Goal: Task Accomplishment & Management: Use online tool/utility

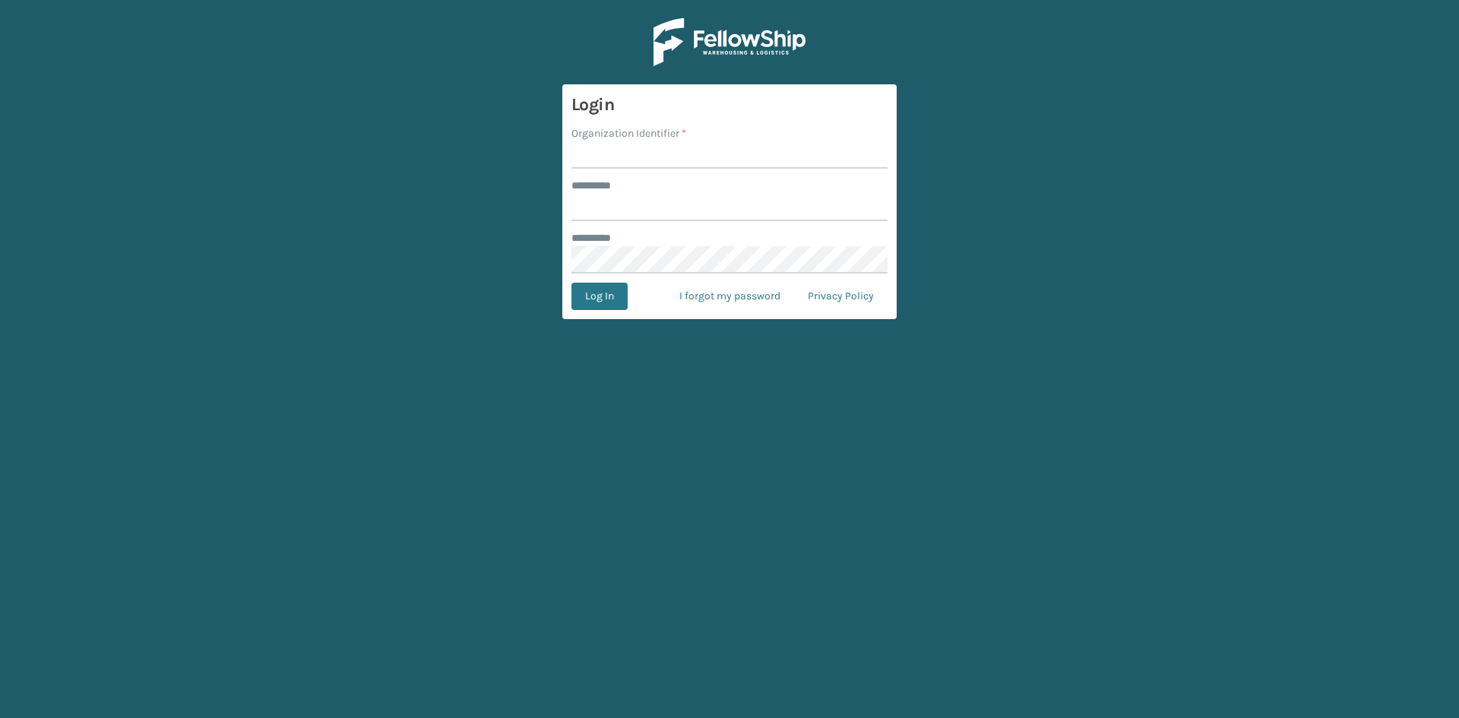
click at [600, 149] on input "Organization Identifier *" at bounding box center [730, 154] width 316 height 27
type input "CDD"
click at [591, 204] on input "******** *" at bounding box center [730, 207] width 316 height 27
type input "**********"
click at [745, 298] on link "I forgot my password" at bounding box center [730, 296] width 128 height 27
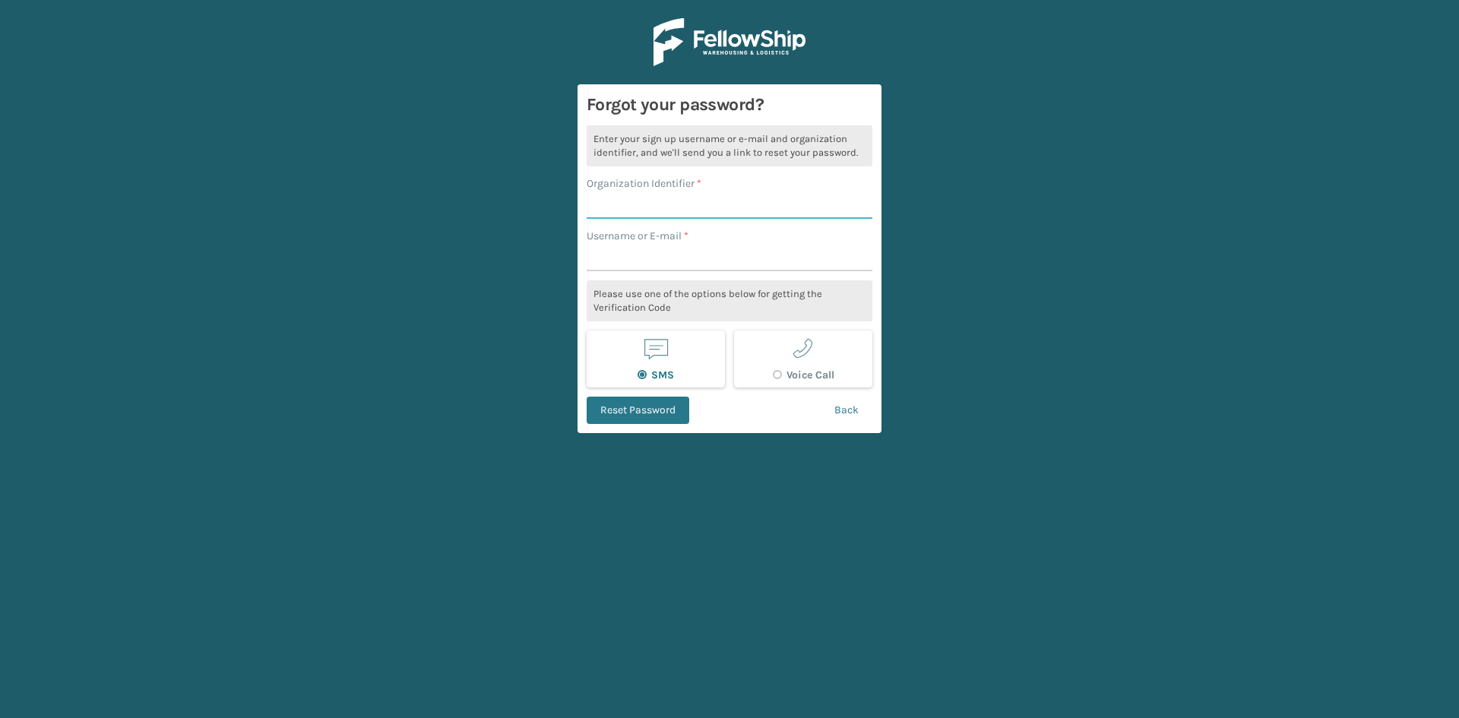
click at [623, 201] on input "Organization Identifier *" at bounding box center [730, 205] width 286 height 27
type input "CDD"
click at [627, 263] on input "Username or E-mail *" at bounding box center [730, 257] width 286 height 27
type input "[EMAIL_ADDRESS][DOMAIN_NAME]"
click at [648, 410] on button "Reset Password" at bounding box center [638, 410] width 103 height 27
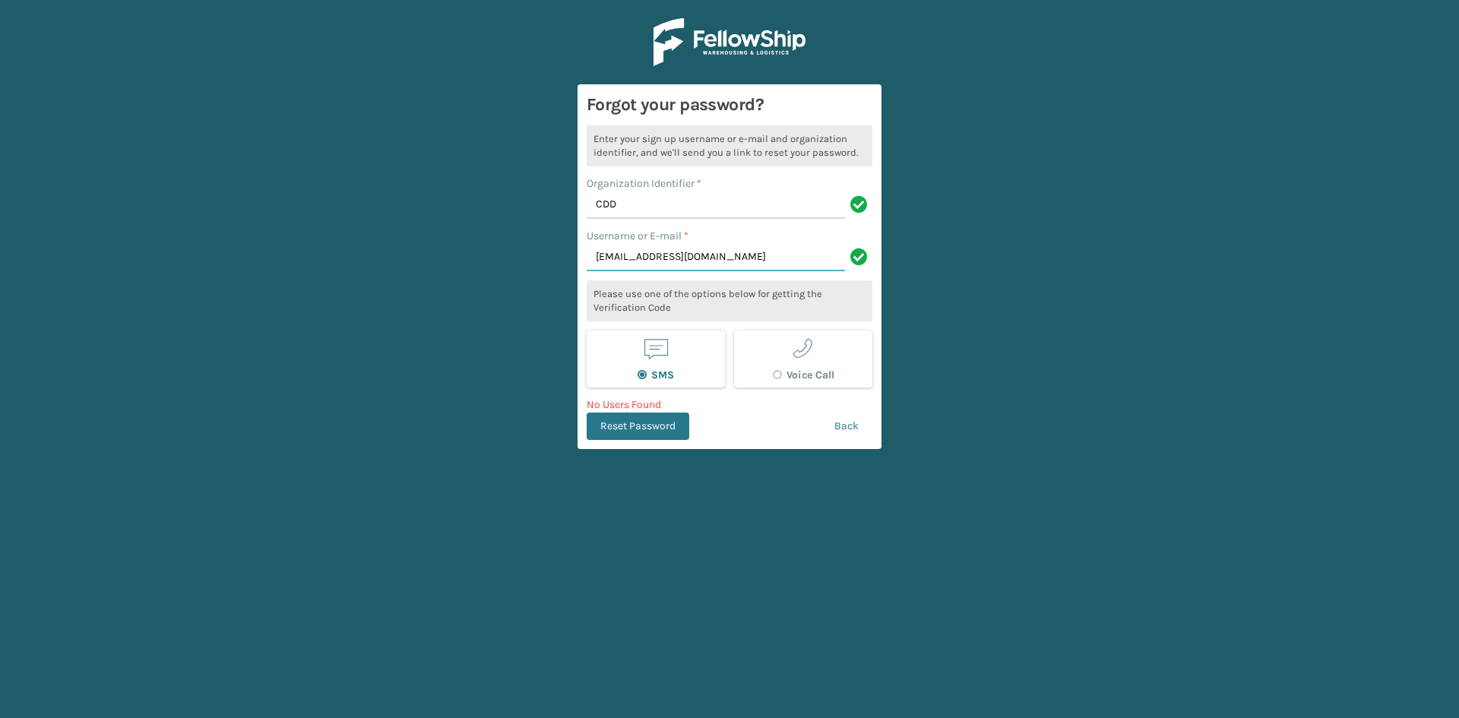
click at [712, 257] on input "[EMAIL_ADDRESS][DOMAIN_NAME]" at bounding box center [716, 257] width 258 height 27
click at [846, 426] on link "Back" at bounding box center [847, 426] width 52 height 27
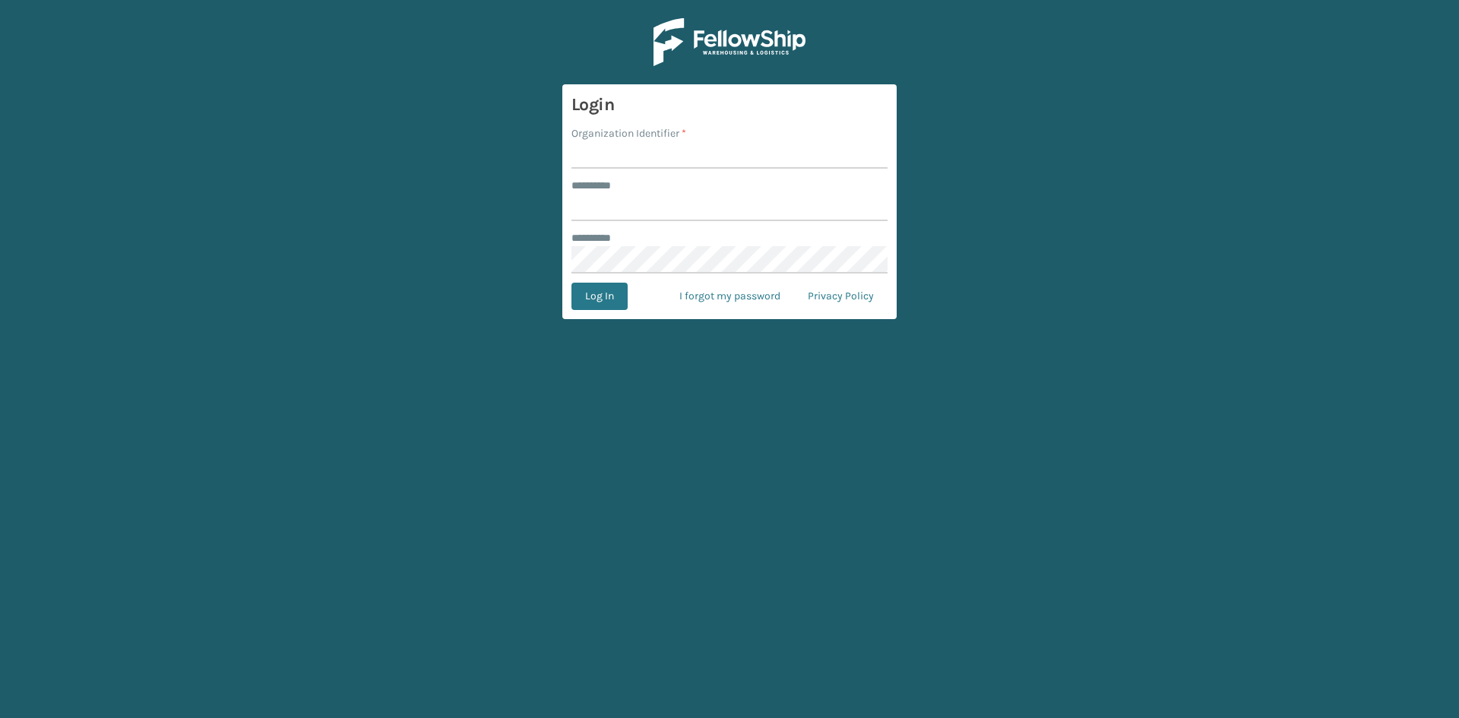
click at [594, 152] on input "Organization Identifier *" at bounding box center [730, 154] width 316 height 27
type input "CDD"
click at [605, 208] on input "******** *" at bounding box center [730, 207] width 316 height 27
type input "******"
click at [607, 290] on button "Log In" at bounding box center [600, 296] width 56 height 27
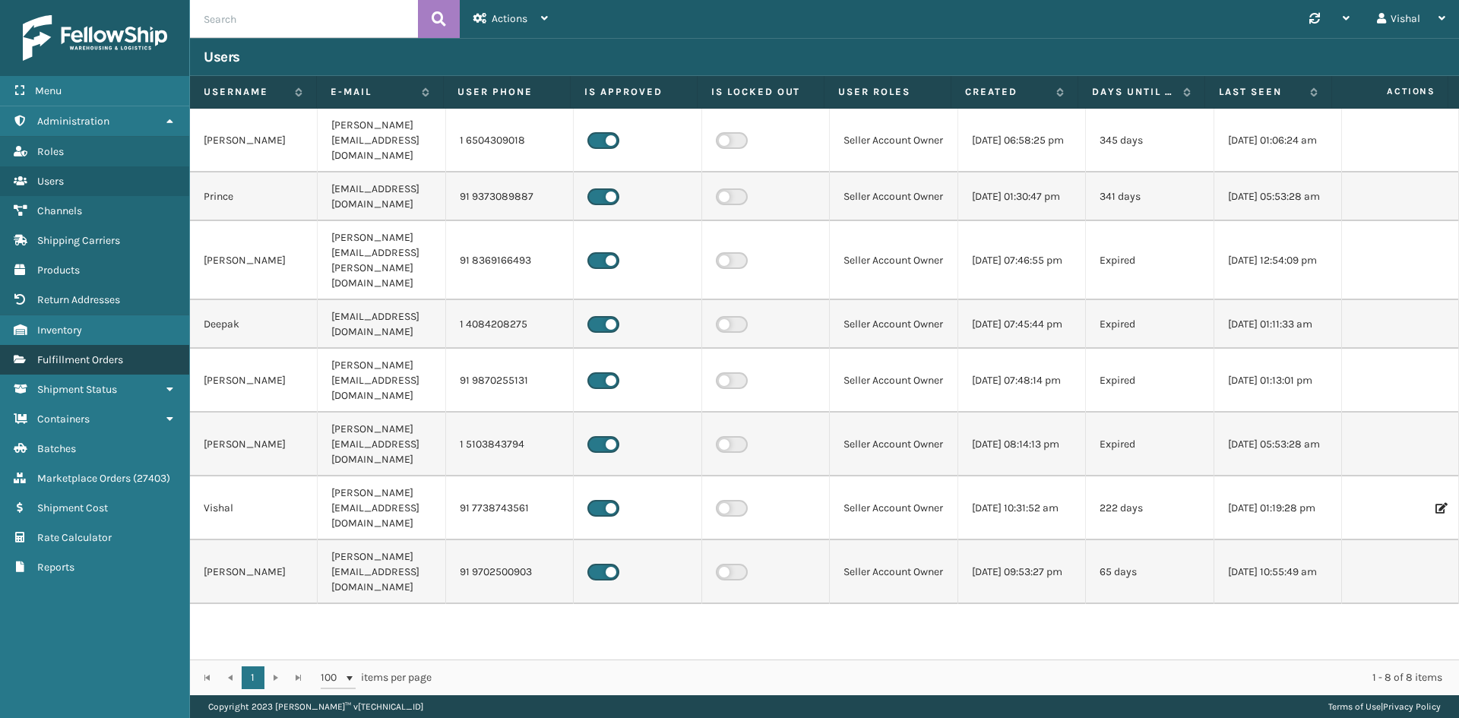
click at [80, 356] on span "Fulfillment Orders" at bounding box center [80, 359] width 86 height 13
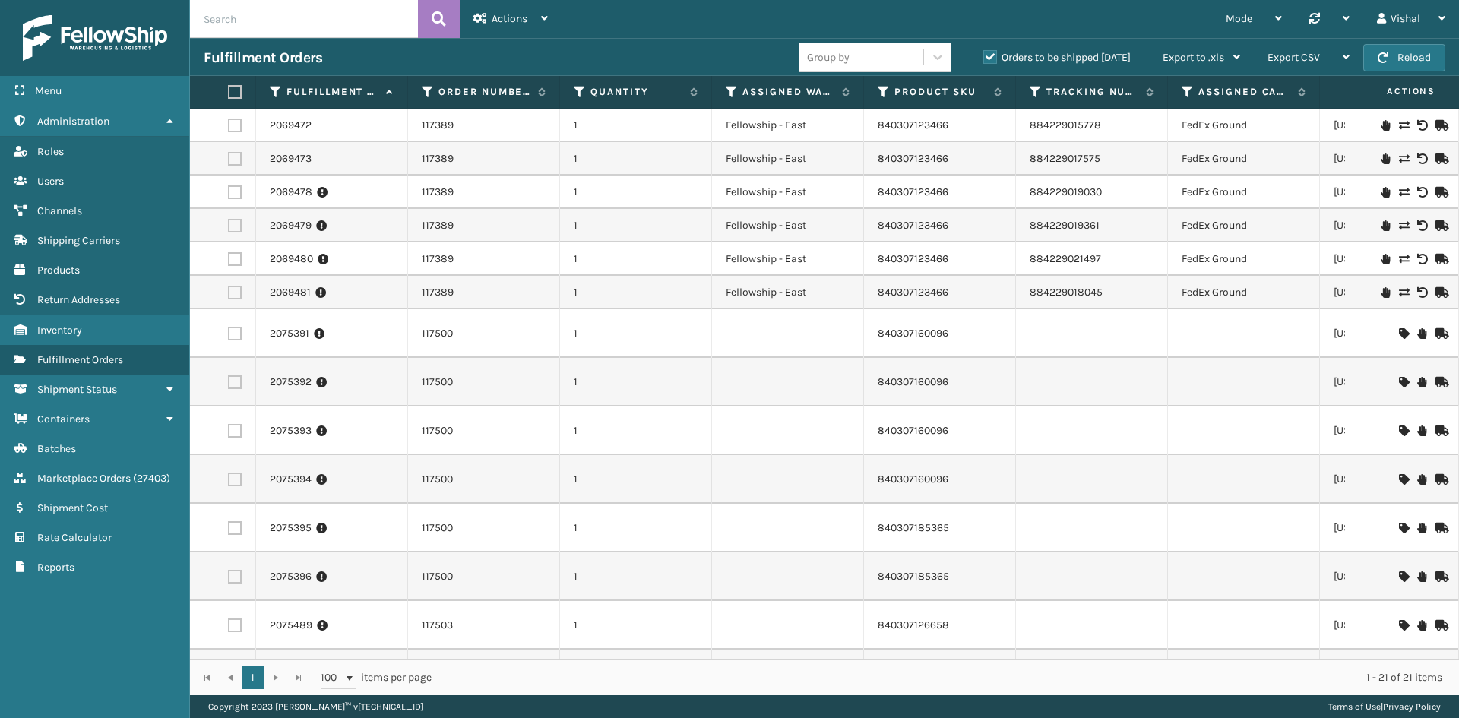
click at [259, 27] on input "text" at bounding box center [304, 19] width 228 height 38
paste input "114-5437073-4079439"
type input "114-5437073-4079439"
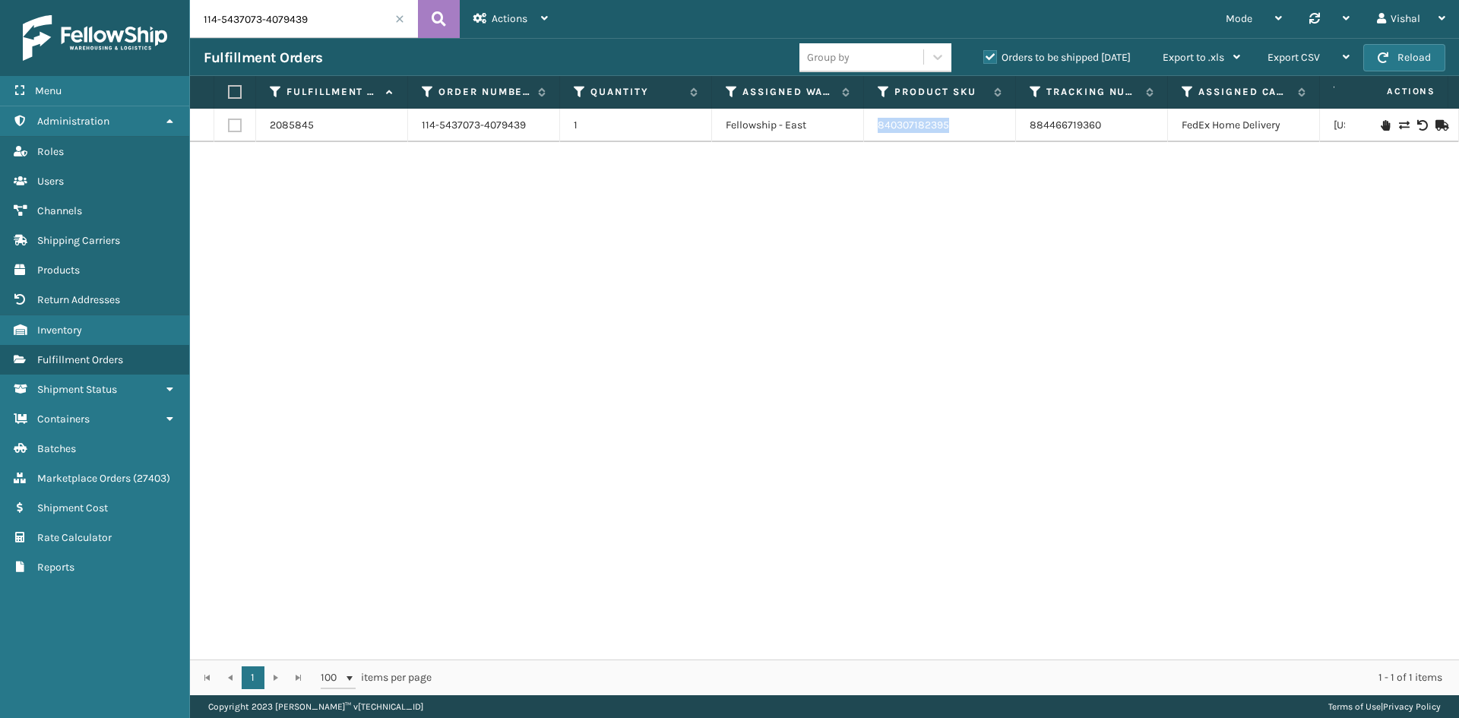
drag, startPoint x: 964, startPoint y: 125, endPoint x: 879, endPoint y: 126, distance: 85.1
click at [879, 126] on div "840307182395" at bounding box center [940, 125] width 124 height 15
drag, startPoint x: 1121, startPoint y: 128, endPoint x: 1031, endPoint y: 126, distance: 89.7
click at [1031, 126] on td "884466719360" at bounding box center [1092, 125] width 152 height 33
copy link "884466719360"
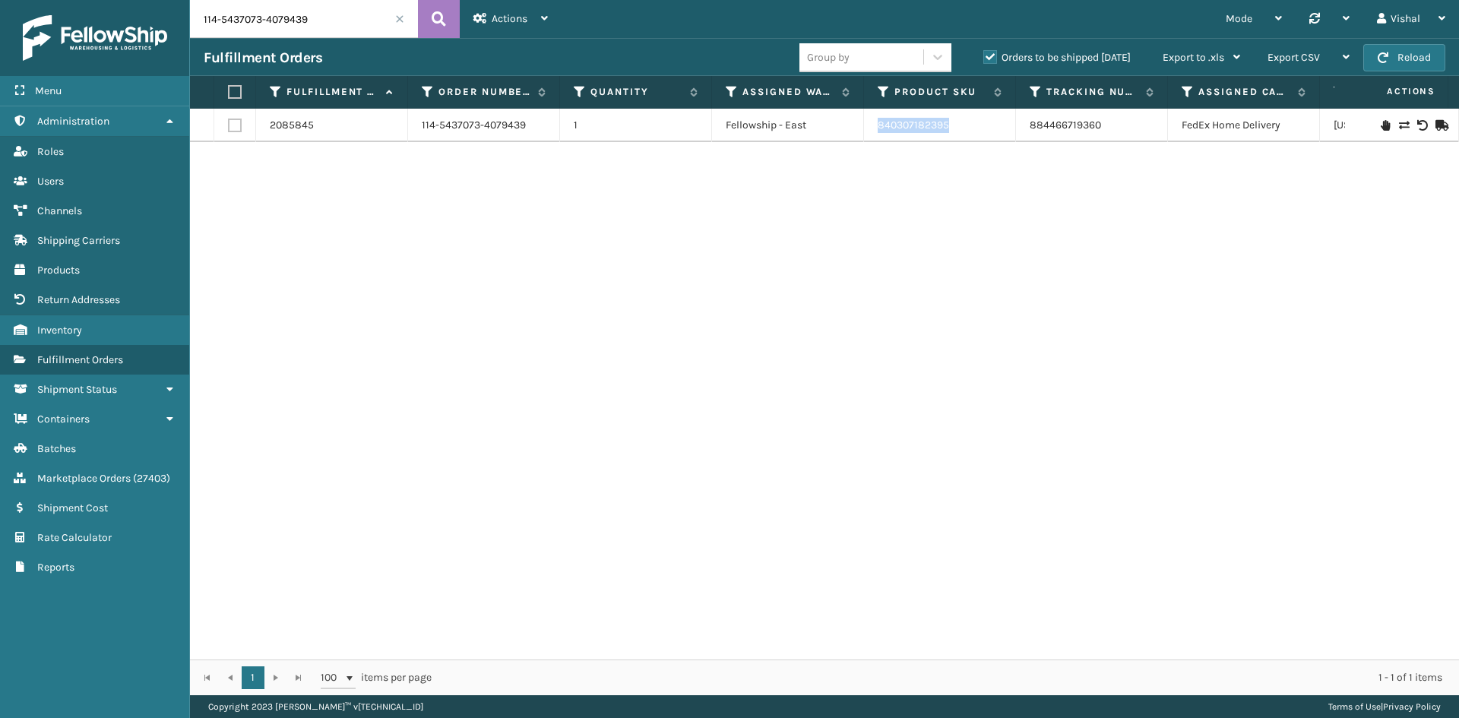
drag, startPoint x: 970, startPoint y: 128, endPoint x: 879, endPoint y: 128, distance: 91.2
click at [879, 128] on div "840307182395" at bounding box center [940, 125] width 124 height 15
copy link "840307182395"
click at [1415, 14] on div "Vishal" at bounding box center [1411, 19] width 68 height 38
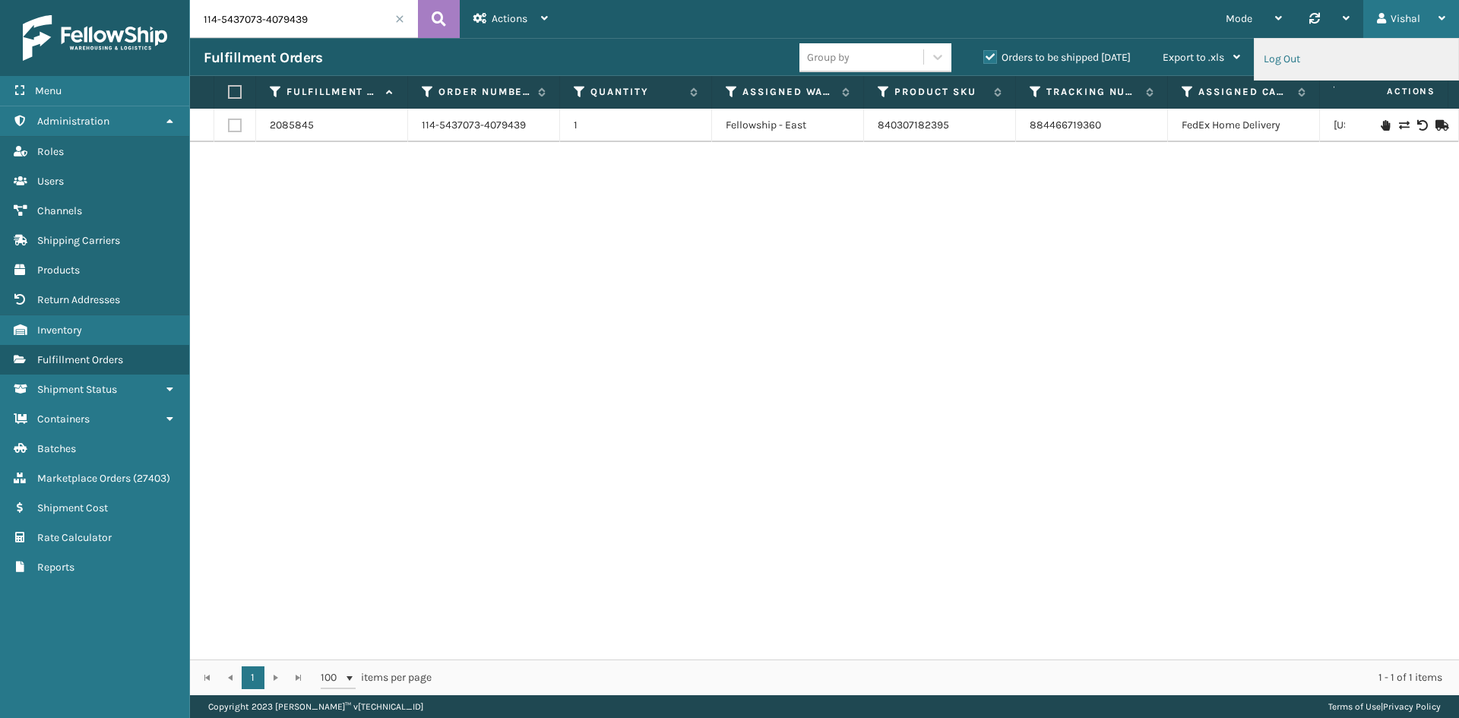
click at [1288, 51] on li "Log Out" at bounding box center [1357, 59] width 204 height 41
